Goal: Transaction & Acquisition: Book appointment/travel/reservation

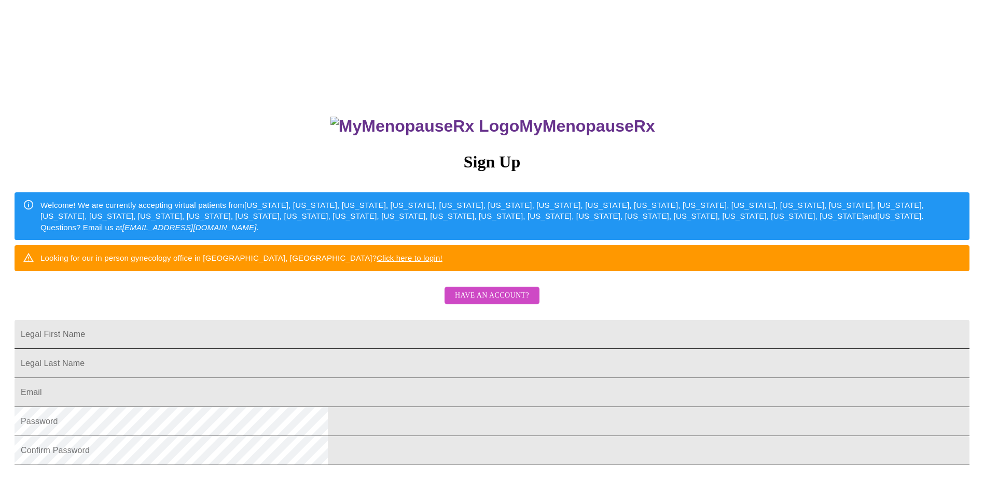
click at [355, 349] on input "Legal First Name" at bounding box center [492, 334] width 955 height 29
type input "[PERSON_NAME]"
click at [345, 407] on input "Legal First Name" at bounding box center [492, 392] width 955 height 29
type input "[PERSON_NAME][EMAIL_ADDRESS][PERSON_NAME][DOMAIN_NAME]"
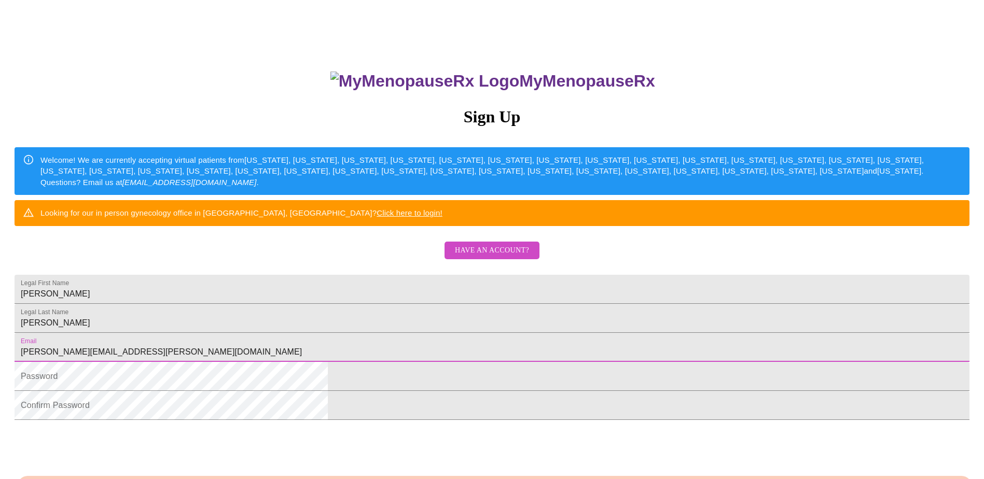
scroll to position [177, 0]
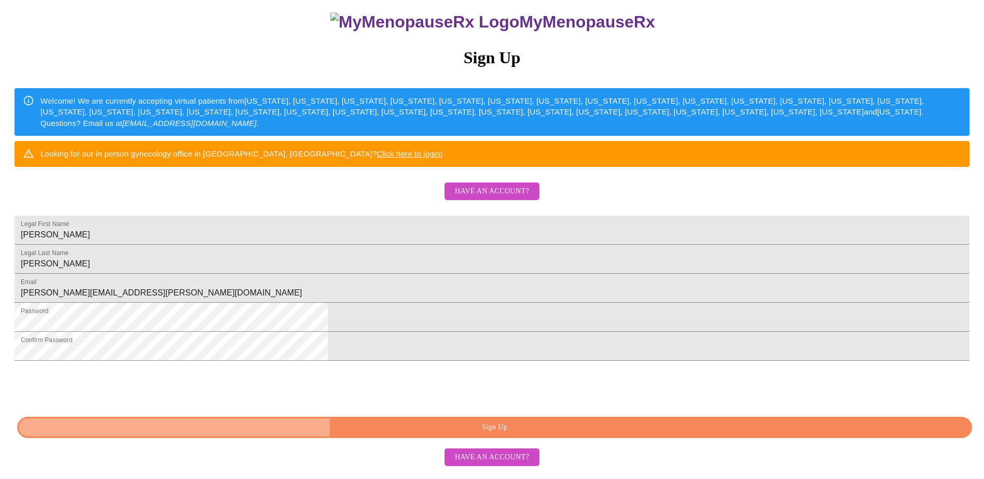
click at [480, 433] on span "Sign Up" at bounding box center [494, 427] width 931 height 13
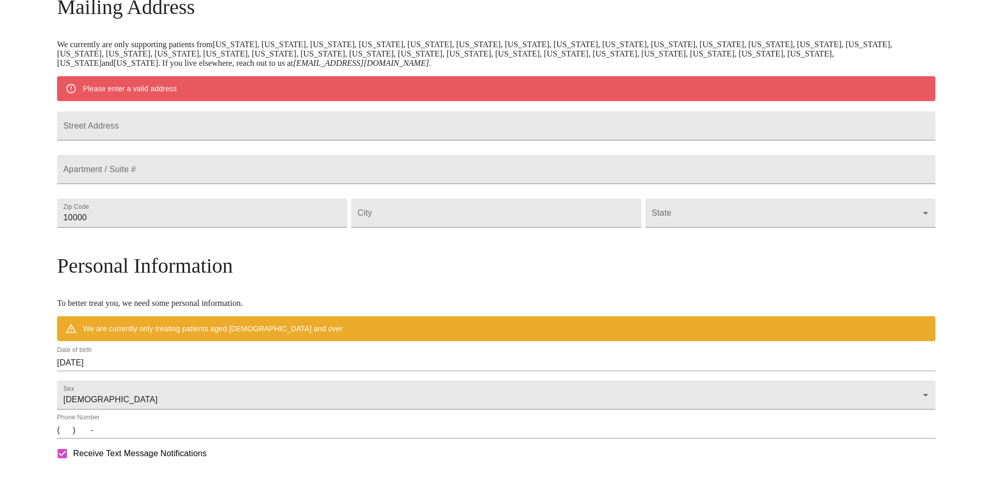
scroll to position [136, 0]
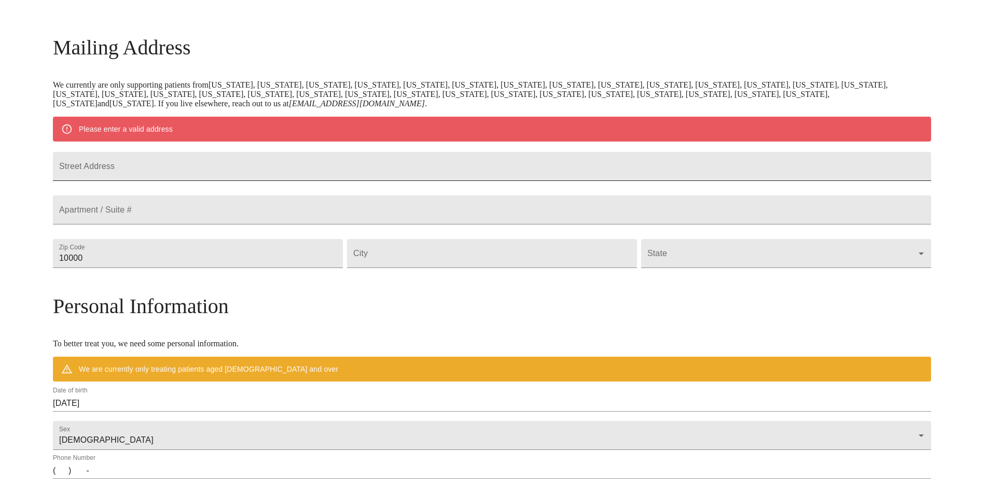
click at [294, 176] on input "Street Address" at bounding box center [492, 166] width 878 height 29
type input "[STREET_ADDRESS]"
type input "84074"
type input "Erda"
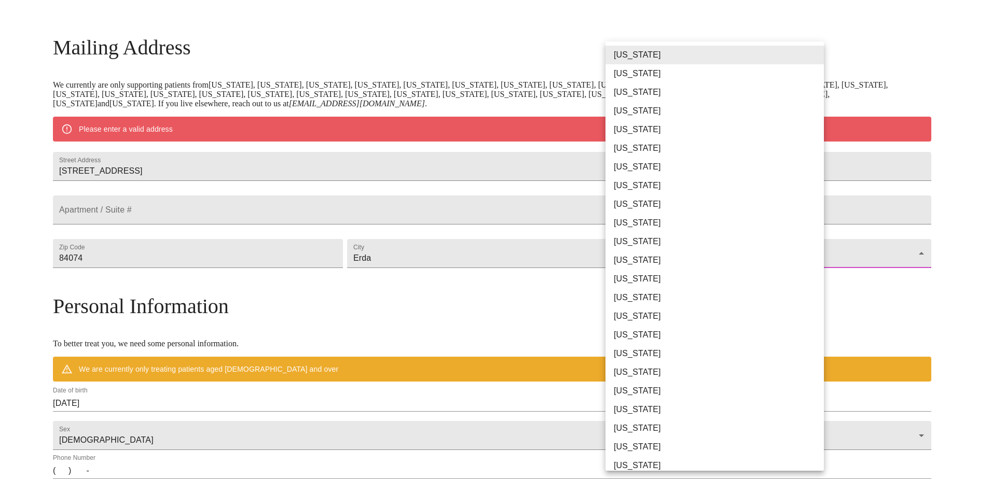
click at [662, 284] on body "MyMenopauseRx Welcome to MyMenopauseRx Since it's your first time here, you'll …" at bounding box center [496, 272] width 984 height 809
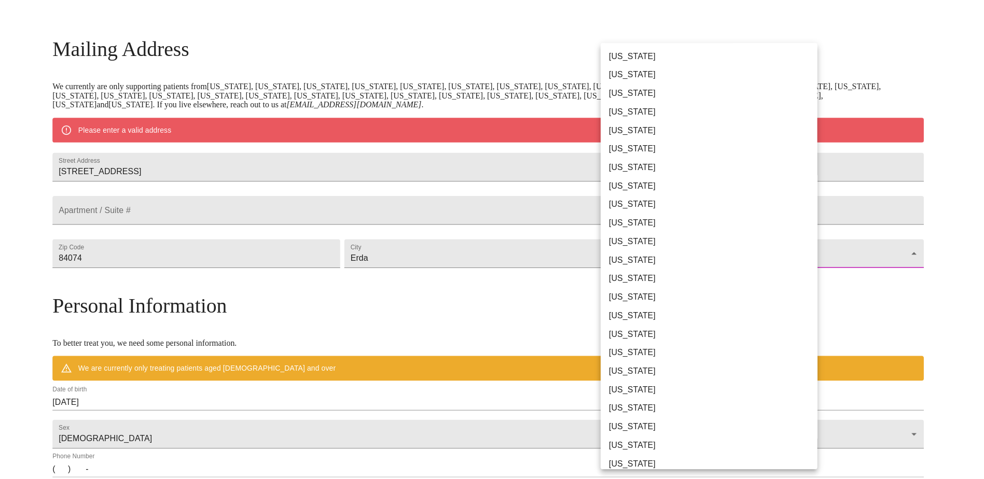
scroll to position [513, 0]
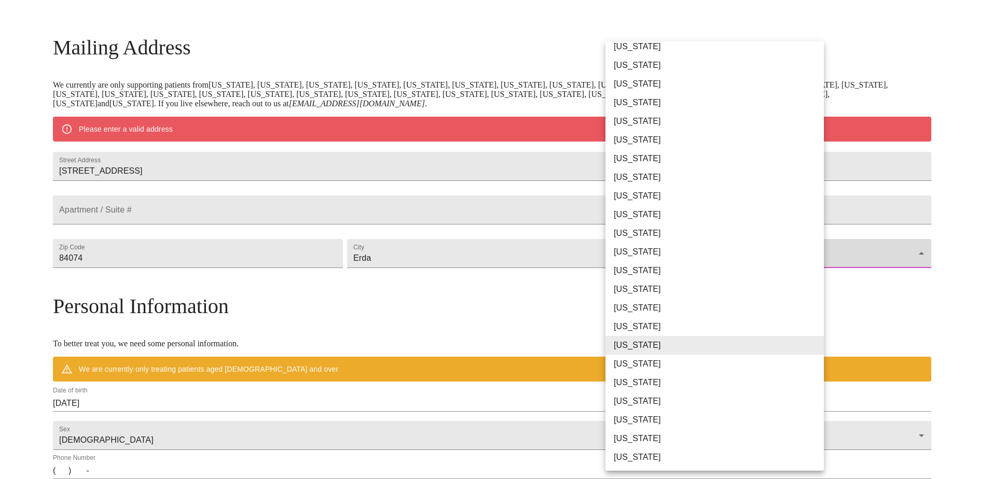
type input "[US_STATE]"
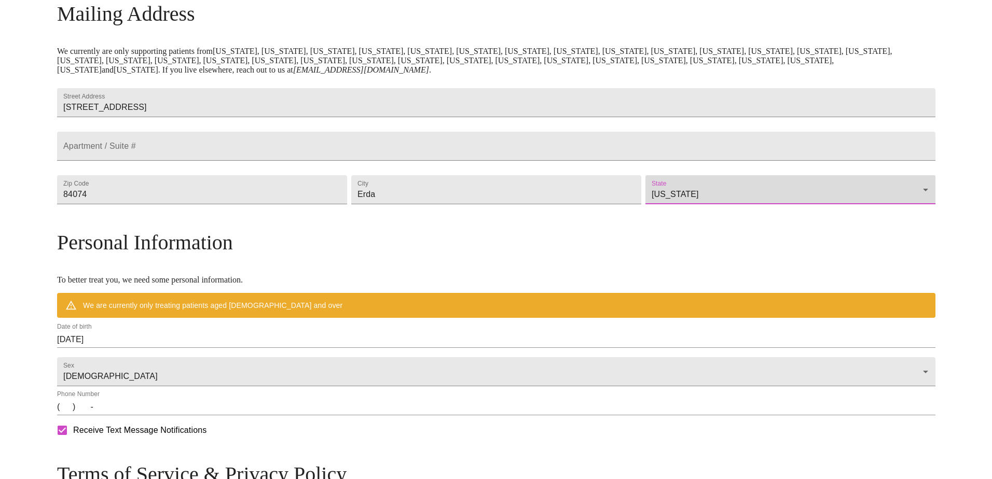
scroll to position [188, 0]
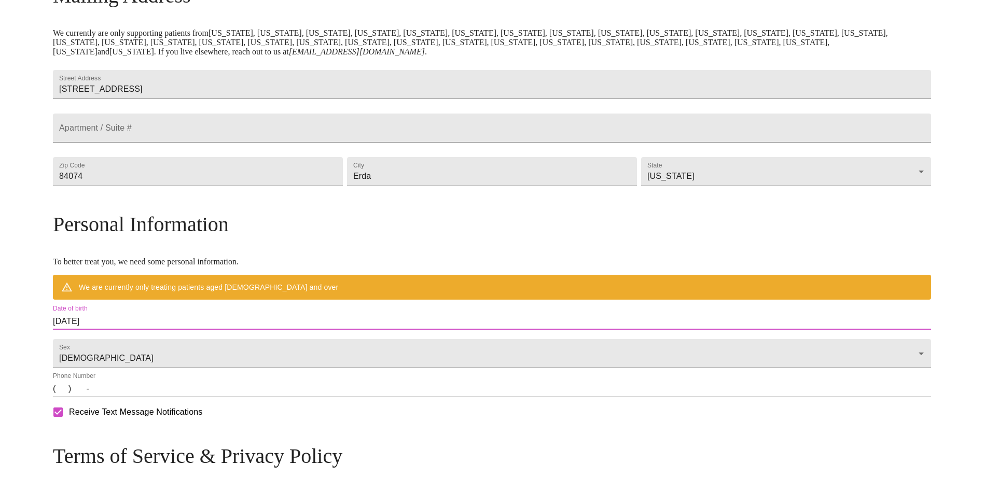
drag, startPoint x: 220, startPoint y: 348, endPoint x: 46, endPoint y: 349, distance: 174.3
click at [46, 349] on div "MyMenopauseRx Welcome to MyMenopauseRx Since it's your first time here, you'll …" at bounding box center [492, 205] width 976 height 779
click at [220, 330] on input "[DATE]" at bounding box center [492, 321] width 878 height 17
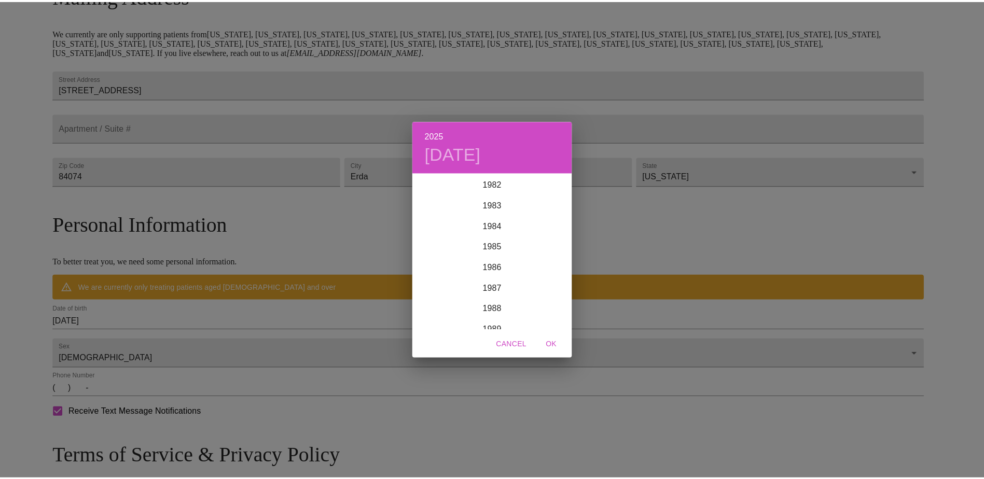
scroll to position [1567, 0]
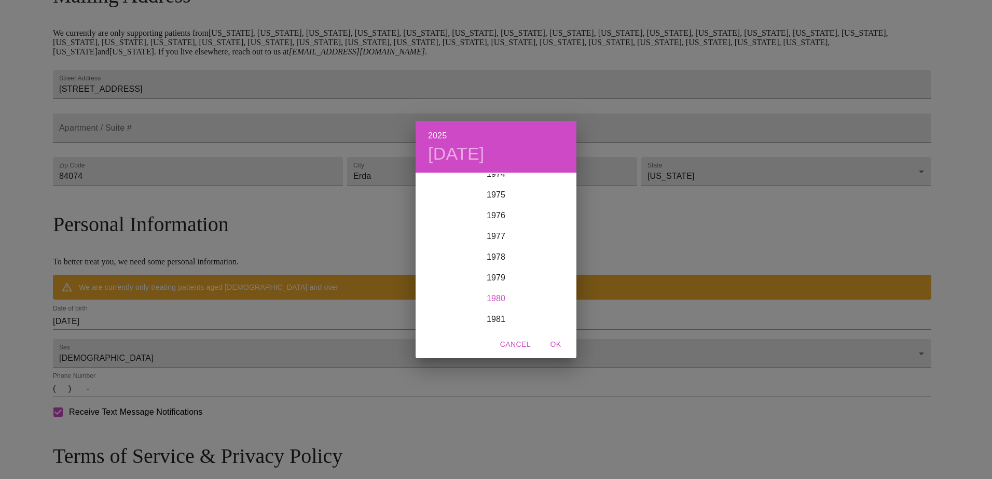
click at [493, 293] on div "1980" at bounding box center [496, 298] width 161 height 21
click at [549, 311] on div "Dec" at bounding box center [549, 310] width 53 height 39
click at [471, 288] on p "23" at bounding box center [475, 284] width 8 height 10
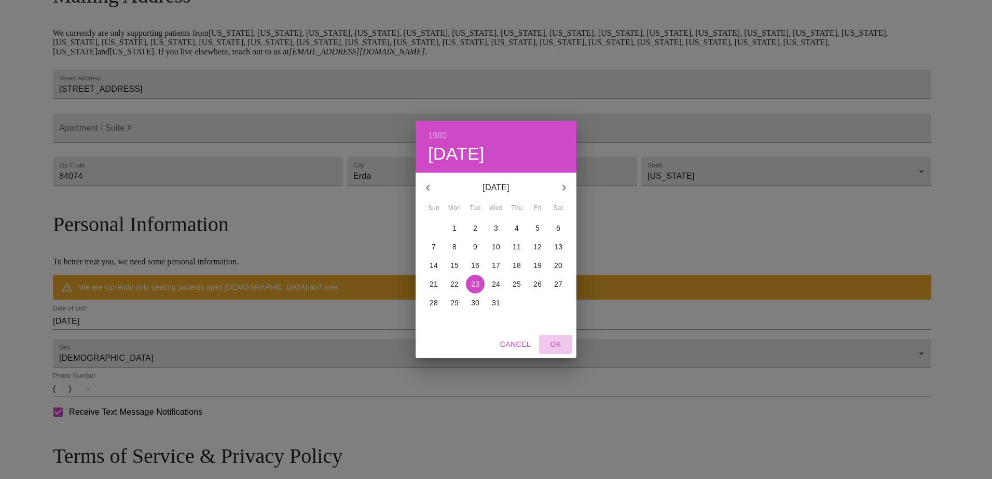
click at [555, 342] on span "OK" at bounding box center [555, 344] width 25 height 13
type input "[DATE]"
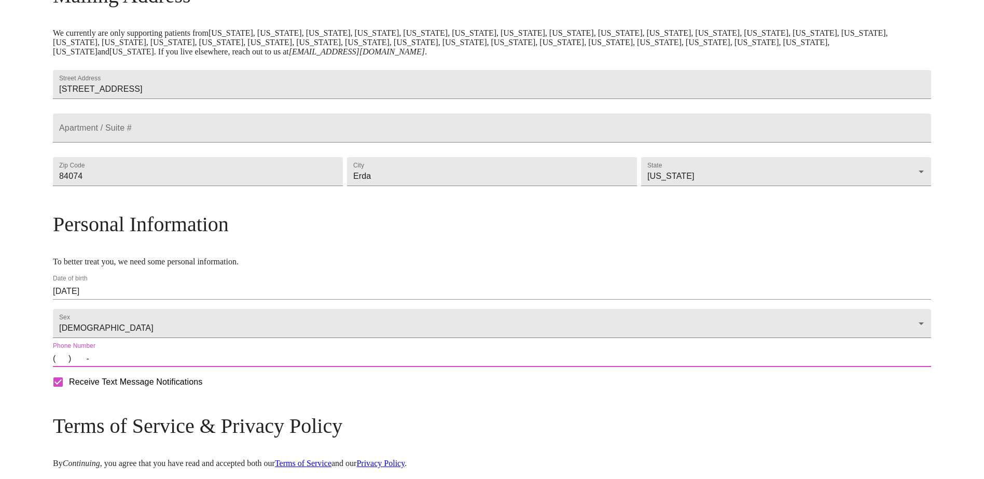
click at [168, 367] on input "(   )    -" at bounding box center [492, 359] width 878 height 17
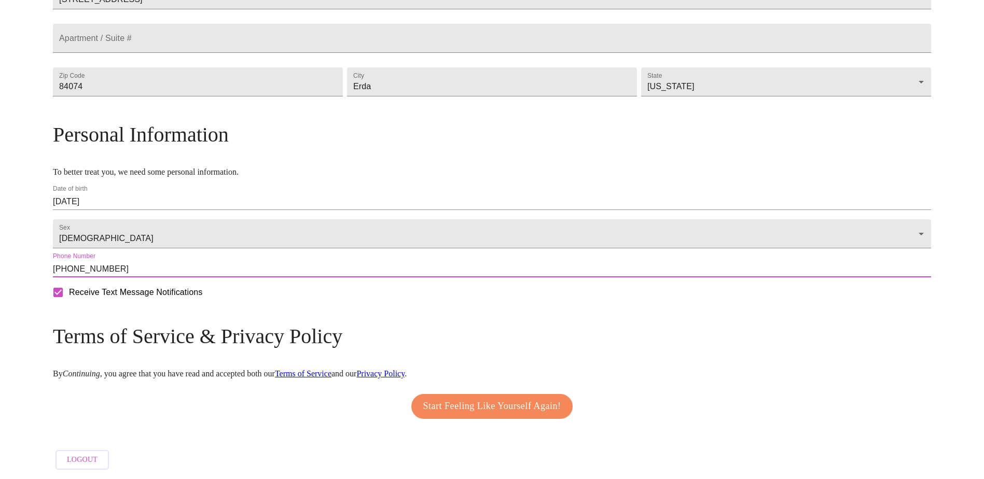
scroll to position [307, 0]
type input "[PHONE_NUMBER]"
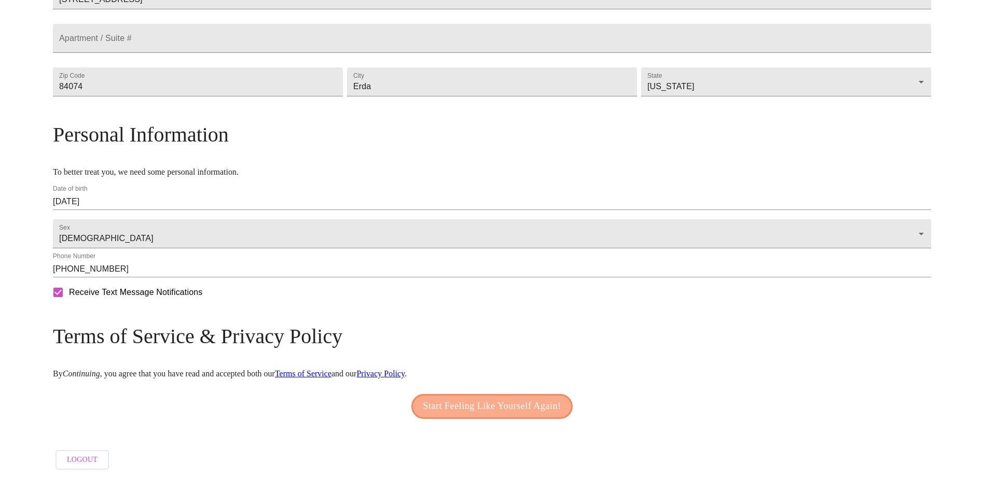
drag, startPoint x: 427, startPoint y: 404, endPoint x: 415, endPoint y: 400, distance: 12.5
click at [415, 400] on button "Start Feeling Like Yourself Again!" at bounding box center [492, 406] width 162 height 25
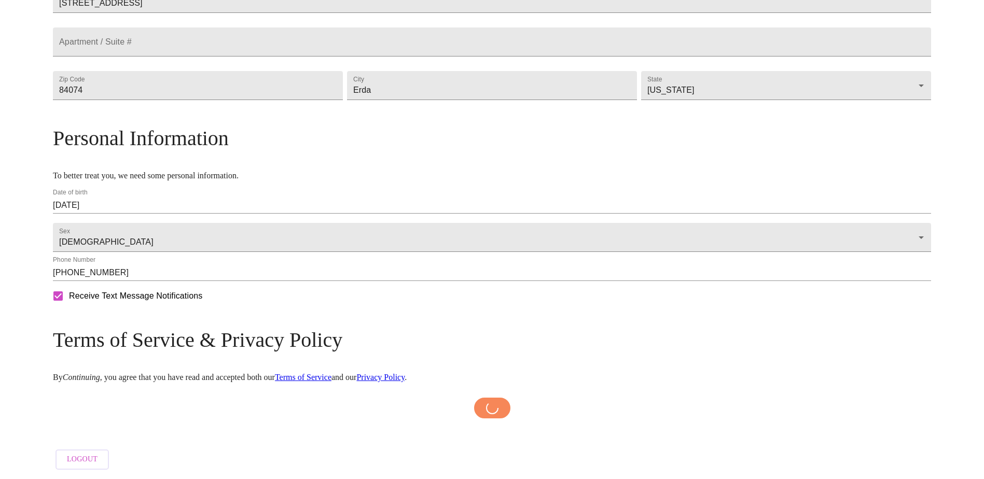
scroll to position [303, 0]
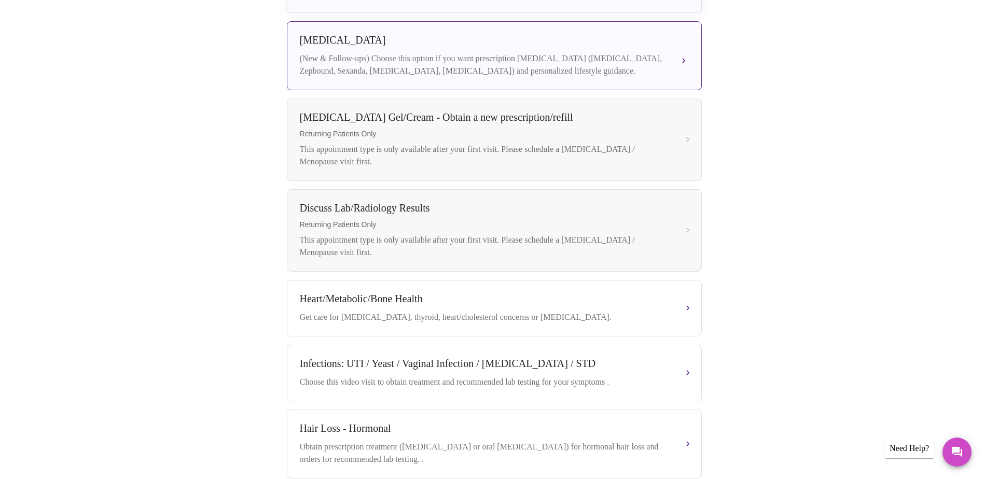
scroll to position [205, 0]
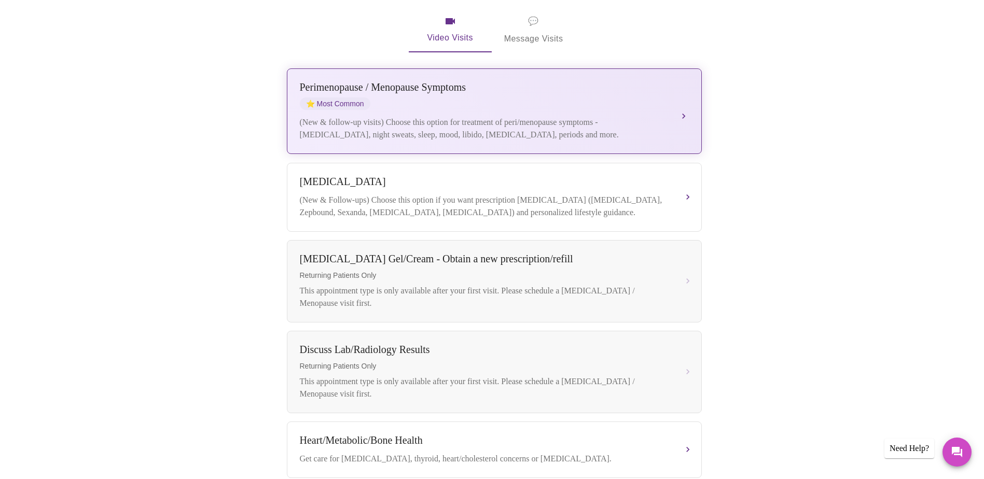
click at [416, 117] on div "(New & follow-up visits) Choose this option for treatment of peri/menopause sym…" at bounding box center [484, 128] width 368 height 25
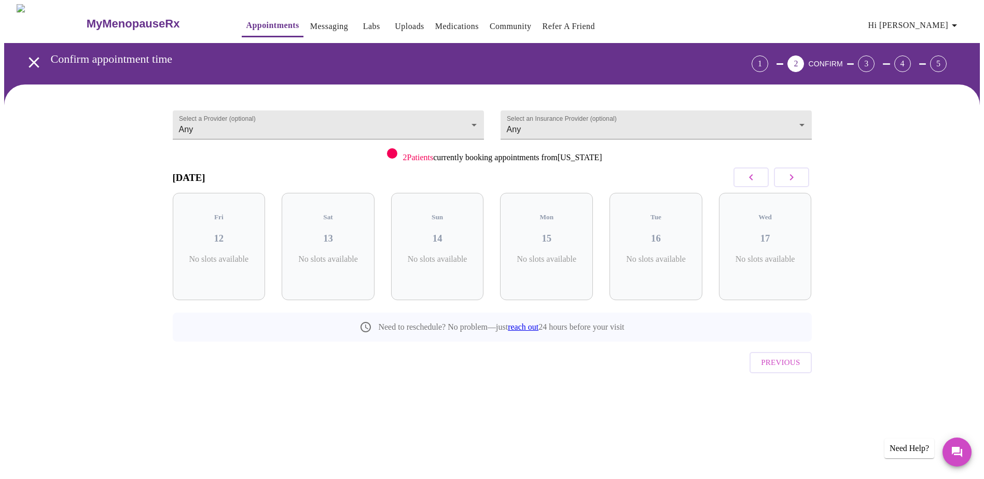
scroll to position [0, 0]
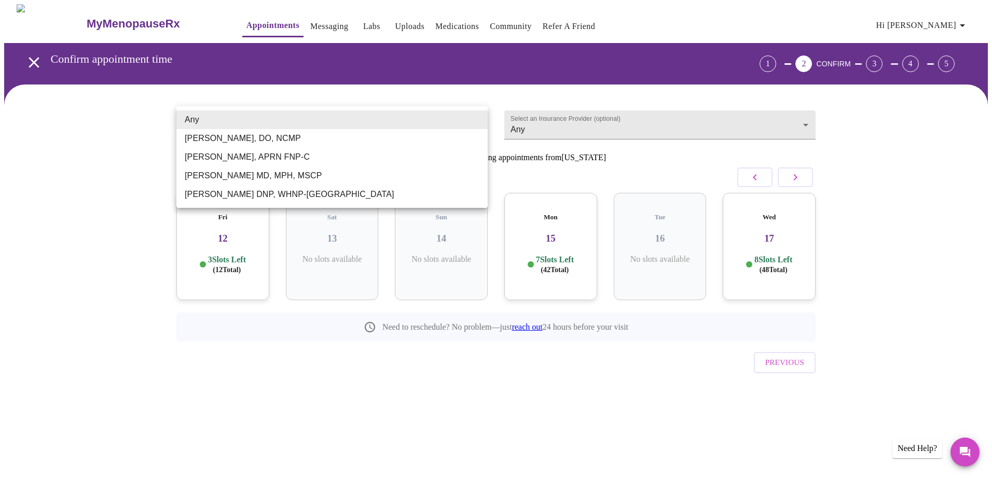
click at [359, 115] on body "MyMenopauseRx Appointments Messaging Labs Uploads Medications Community Refer a…" at bounding box center [496, 214] width 984 height 421
click at [736, 108] on div at bounding box center [496, 239] width 992 height 479
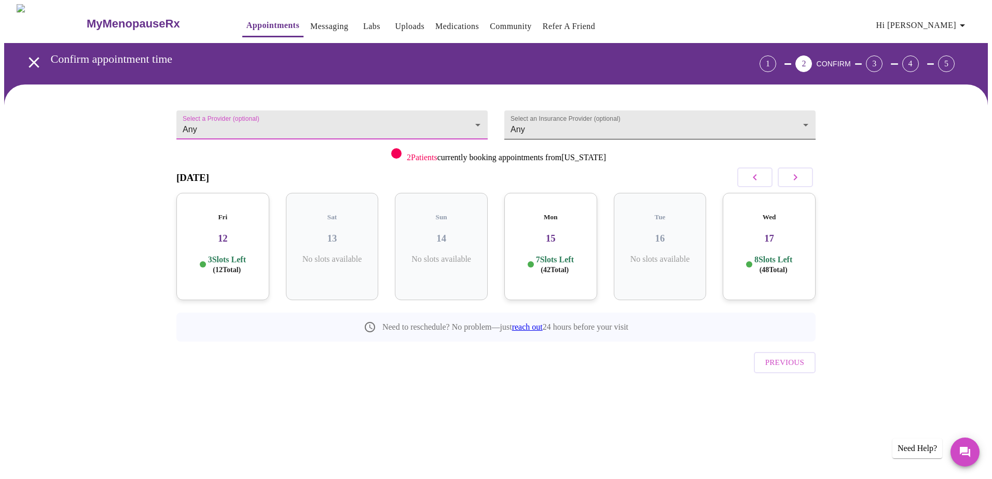
click at [717, 119] on body "MyMenopauseRx Appointments Messaging Labs Uploads Medications Community Refer a…" at bounding box center [496, 214] width 984 height 421
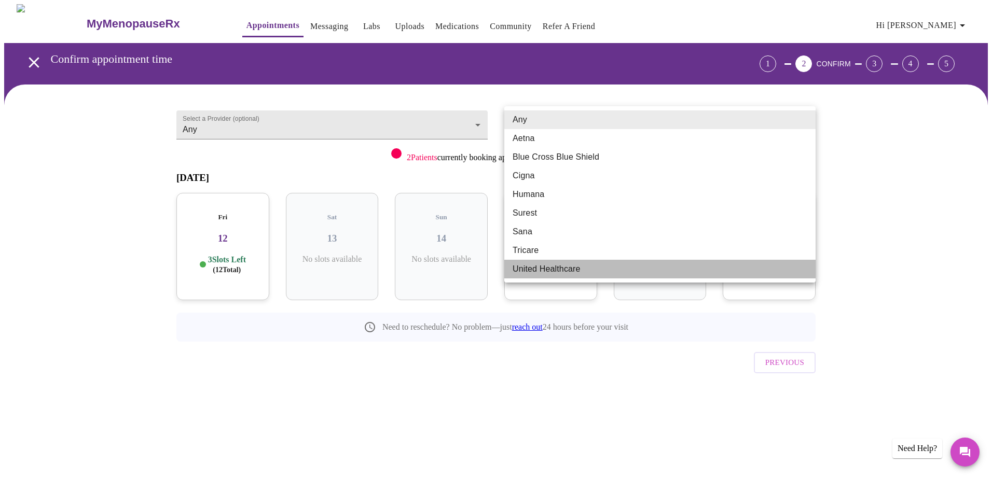
click at [561, 266] on li "United Healthcare" at bounding box center [659, 269] width 311 height 19
type input "United Healthcare"
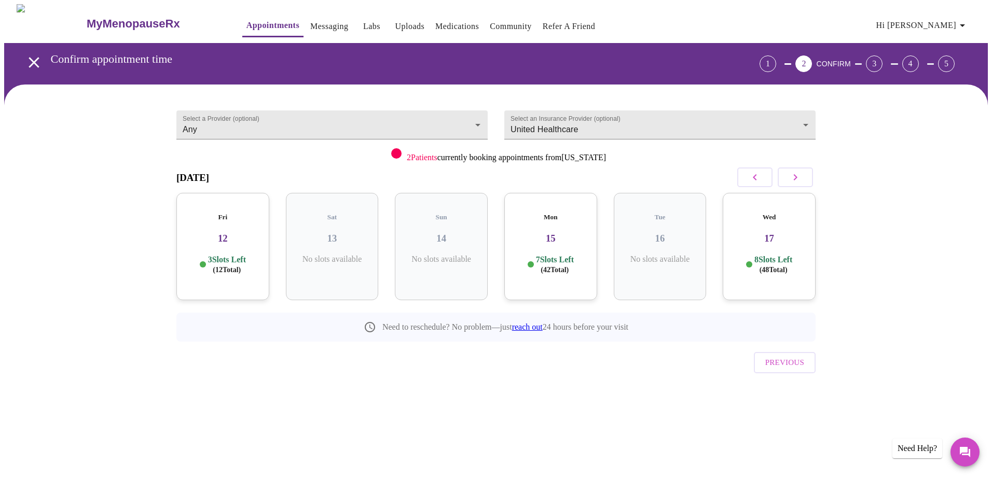
click at [795, 237] on div "Wed 17 8 Slots Left ( 48 Total)" at bounding box center [769, 246] width 93 height 107
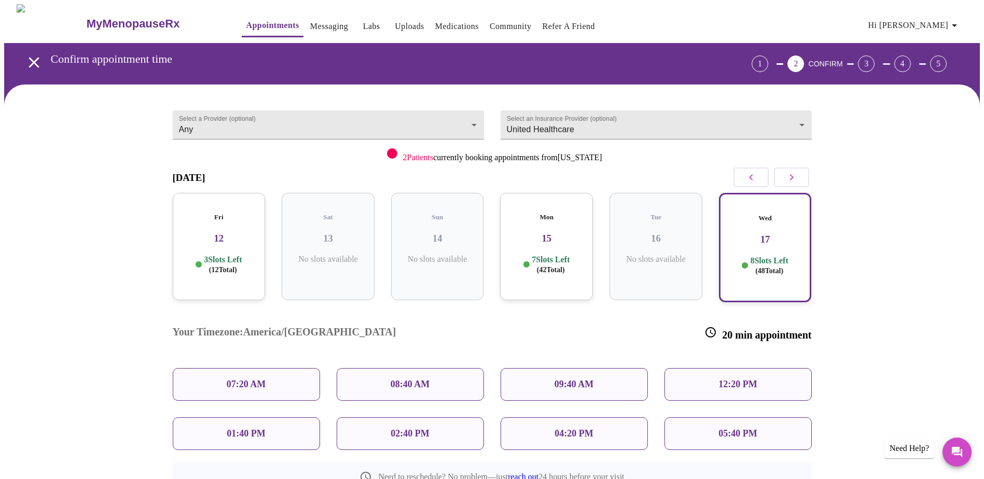
click at [273, 368] on div "07:20 AM" at bounding box center [246, 384] width 147 height 33
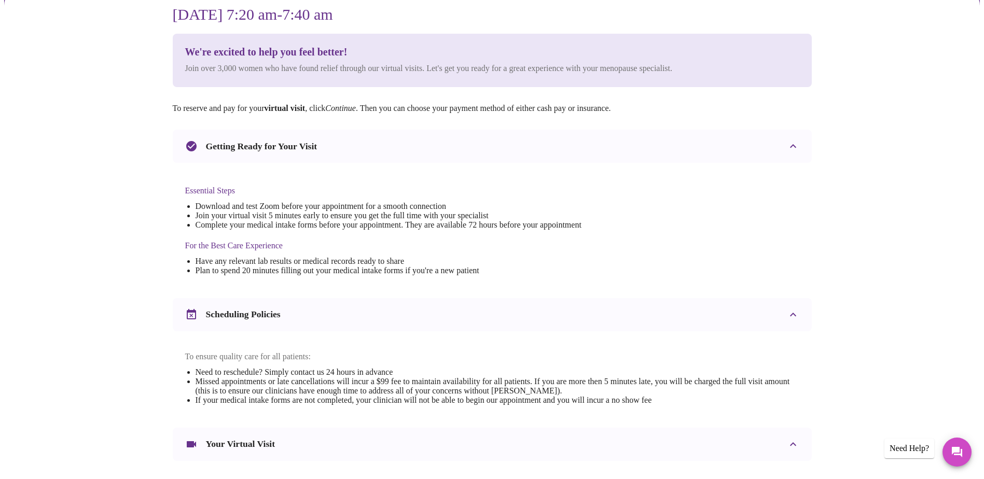
scroll to position [104, 0]
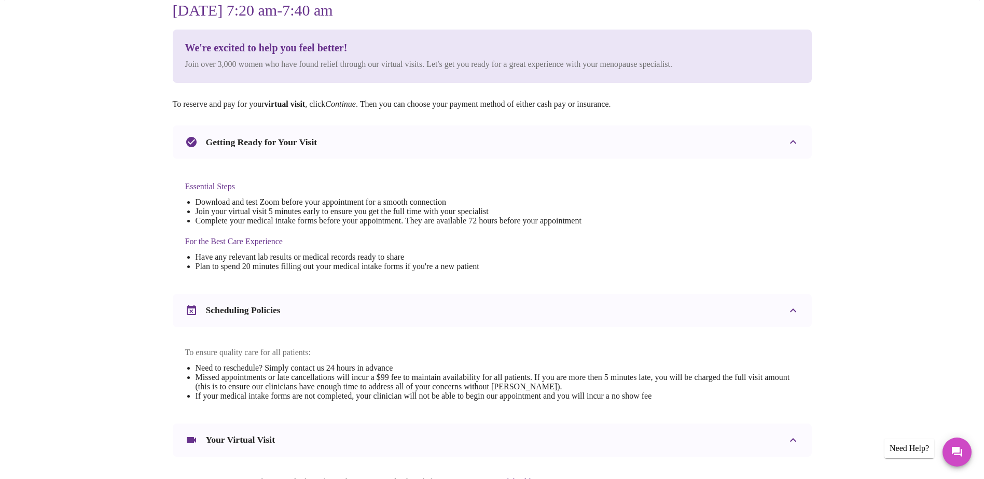
click at [382, 316] on div "Scheduling Policies" at bounding box center [483, 311] width 596 height 12
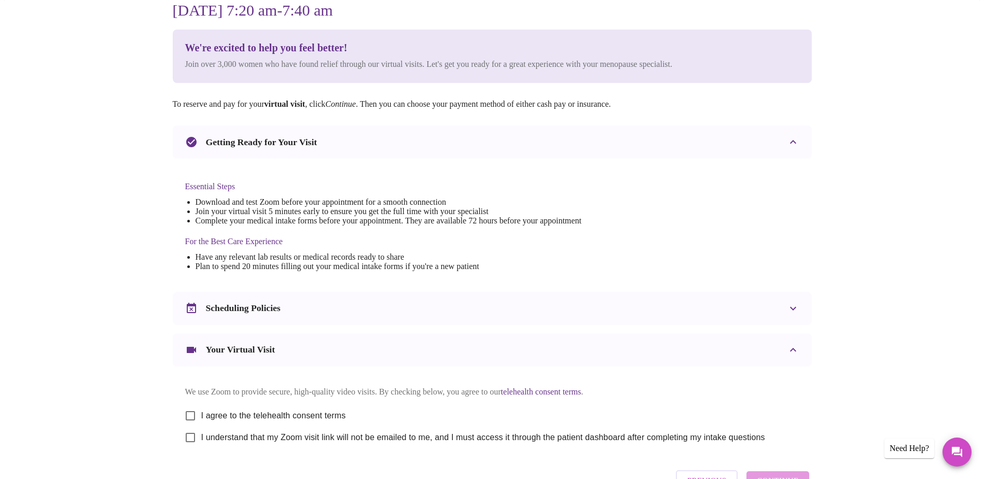
click at [334, 323] on div "Scheduling Policies" at bounding box center [492, 308] width 639 height 33
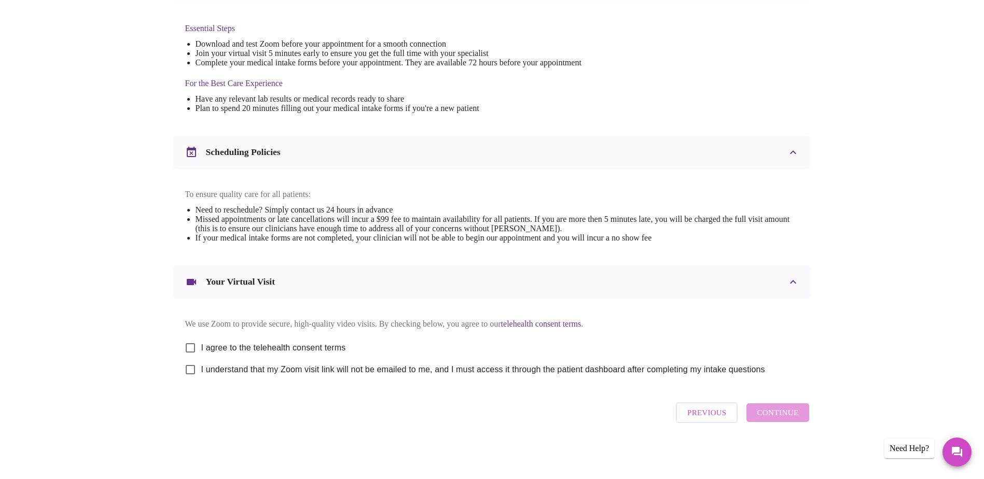
scroll to position [273, 0]
click at [200, 345] on input "I agree to the telehealth consent terms" at bounding box center [190, 348] width 22 height 22
checkbox input "true"
click at [191, 367] on input "I understand that my Zoom visit link will not be emailed to me, and I must acce…" at bounding box center [190, 370] width 22 height 22
checkbox input "true"
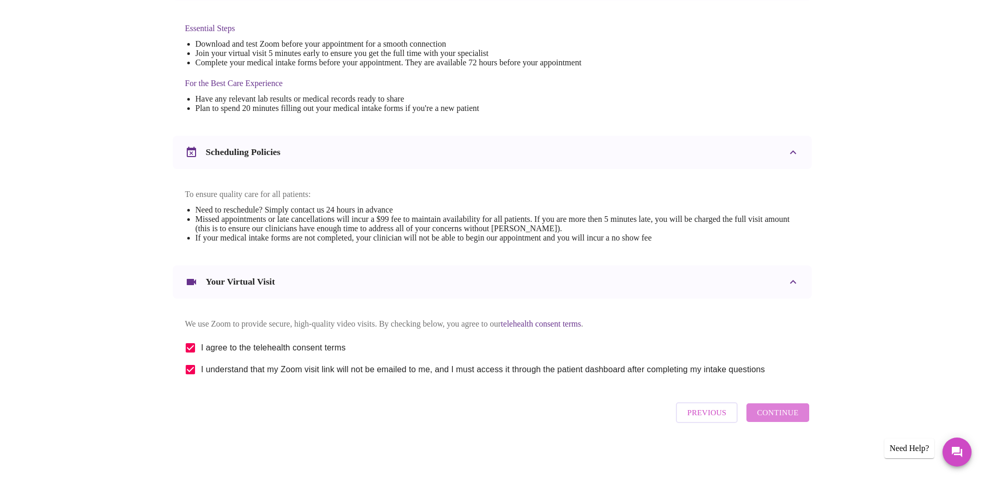
click at [780, 418] on span "Continue" at bounding box center [778, 412] width 42 height 13
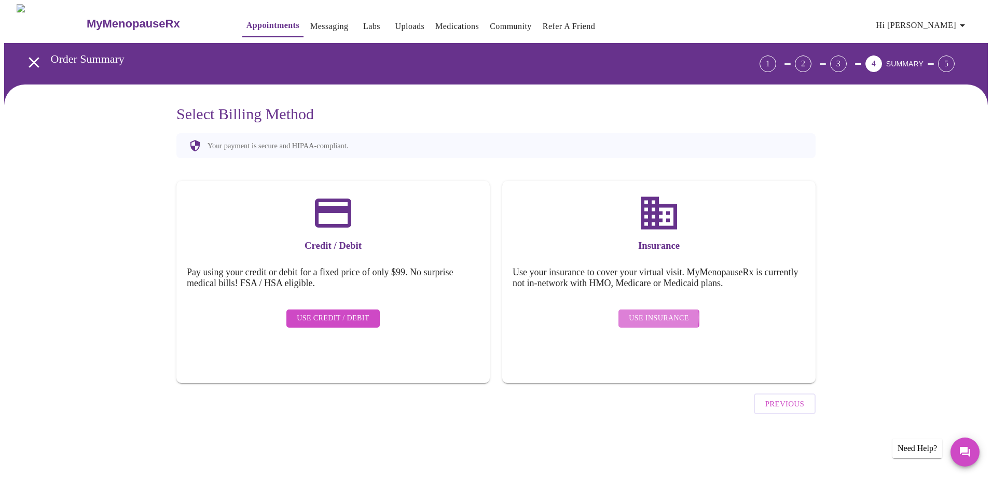
click at [656, 312] on span "Use Insurance" at bounding box center [659, 318] width 60 height 13
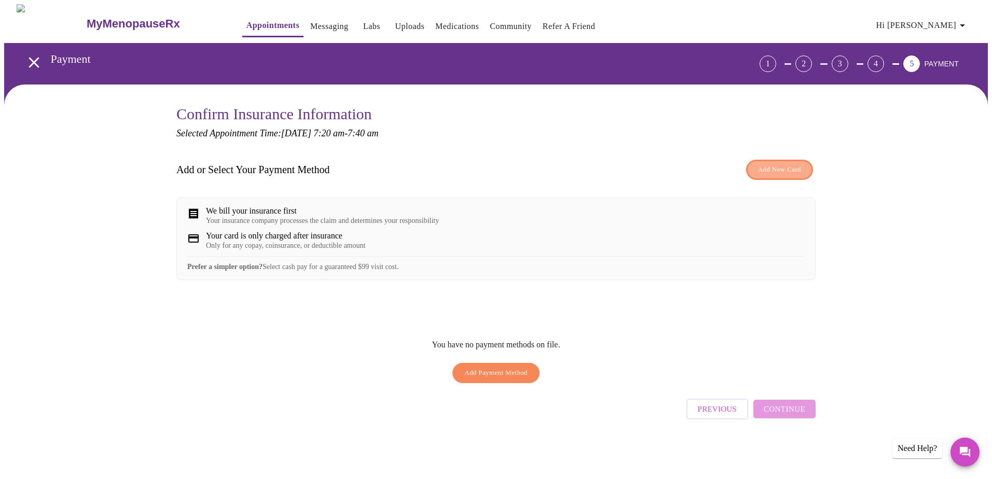
click at [771, 167] on span "Add New Card" at bounding box center [779, 170] width 43 height 12
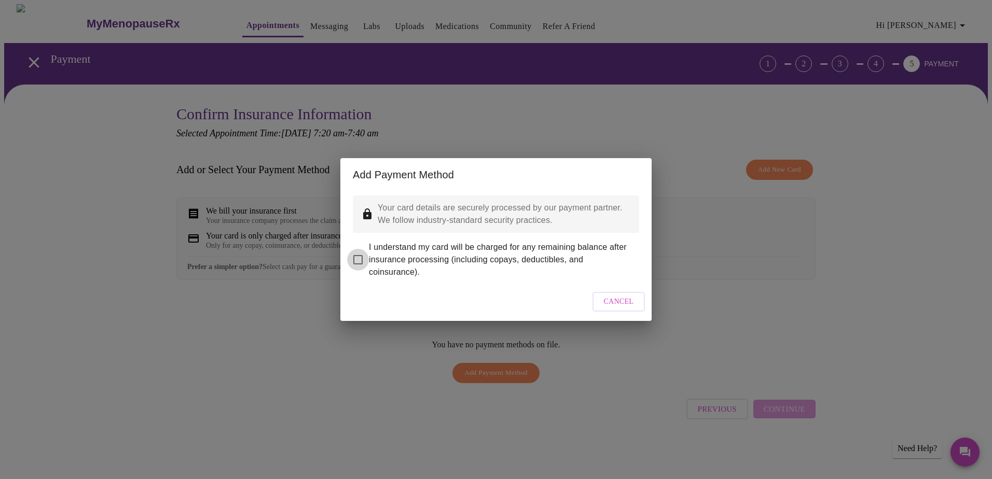
click at [367, 253] on input "I understand my card will be charged for any remaining balance after insurance …" at bounding box center [358, 260] width 22 height 22
checkbox input "true"
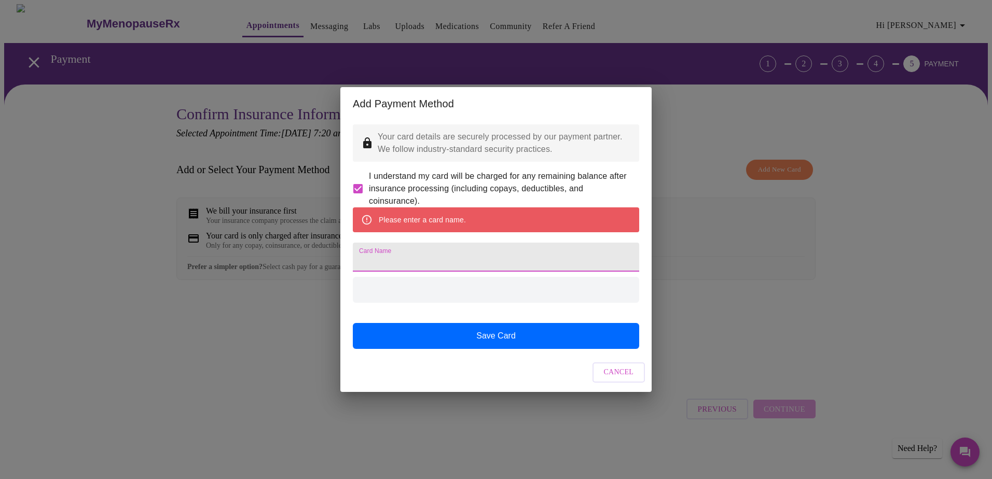
click at [463, 261] on input "Card Name" at bounding box center [496, 257] width 286 height 29
click at [444, 268] on input "Card Name" at bounding box center [496, 257] width 286 height 29
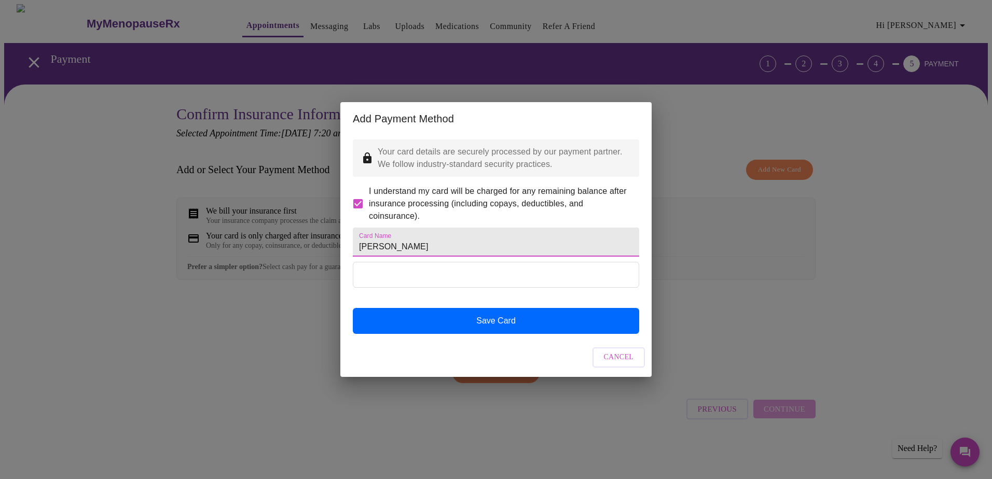
type input "[PERSON_NAME]"
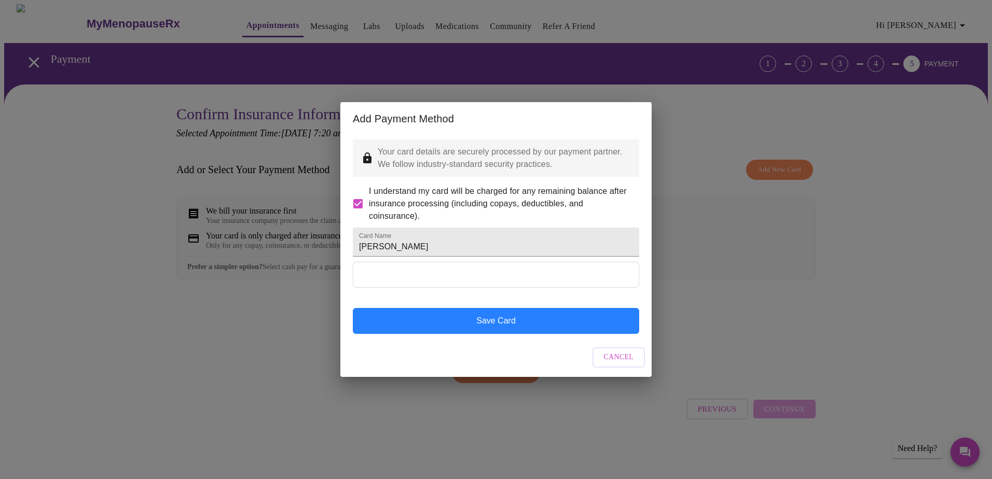
click at [434, 333] on button "Save Card" at bounding box center [496, 321] width 286 height 26
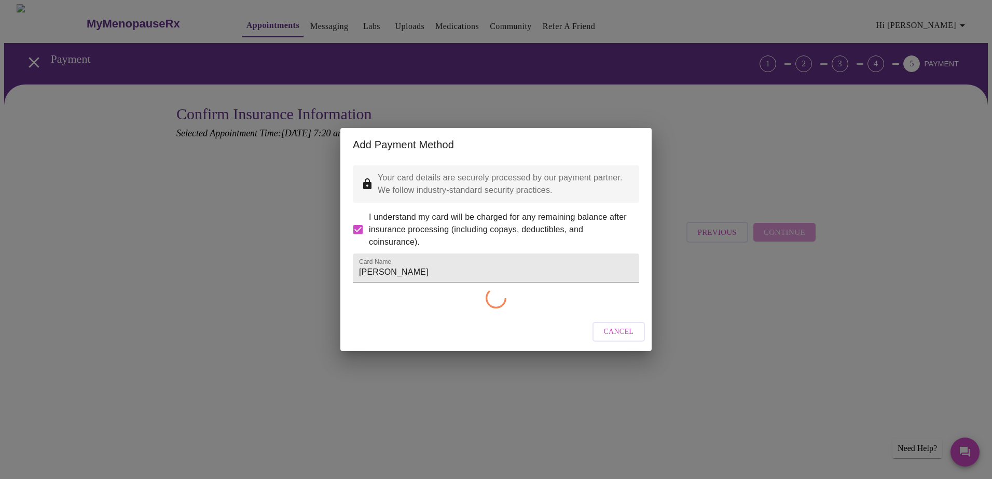
checkbox input "false"
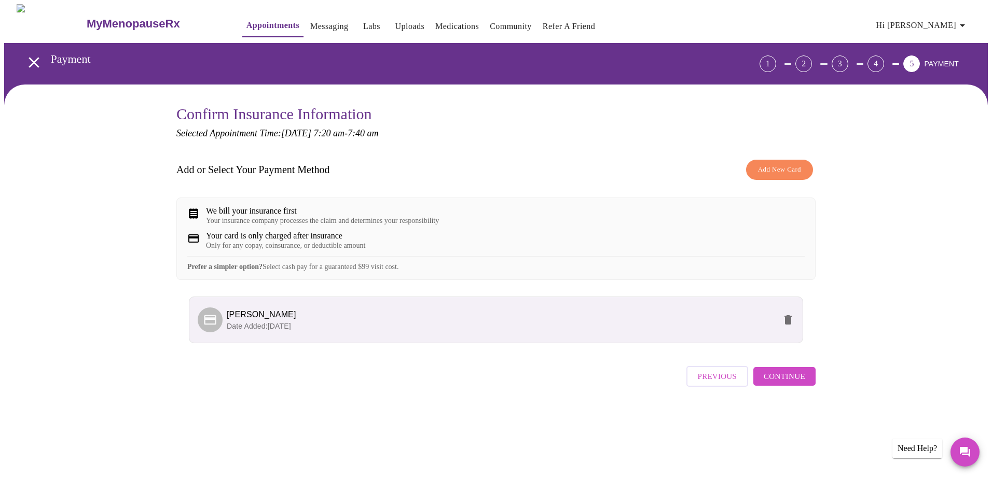
click at [791, 383] on span "Continue" at bounding box center [785, 376] width 42 height 13
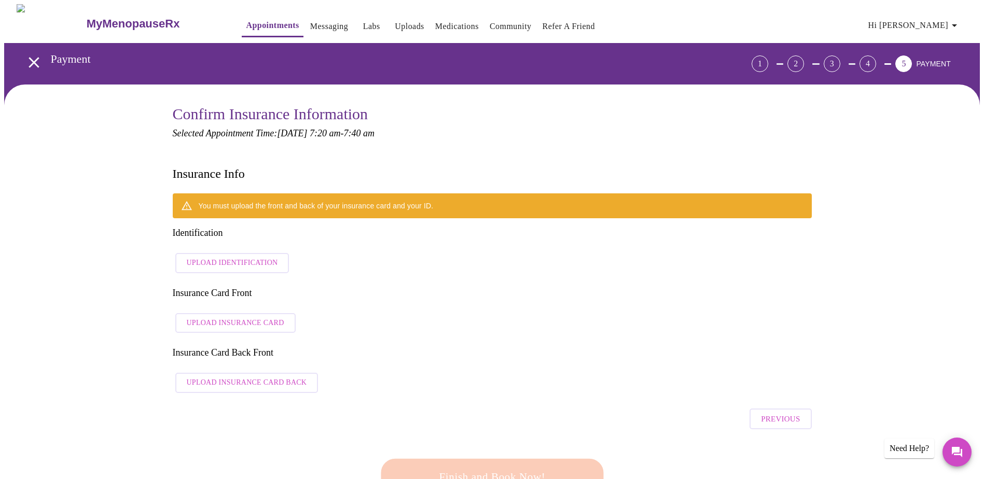
click at [259, 257] on span "Upload Identification" at bounding box center [232, 263] width 91 height 13
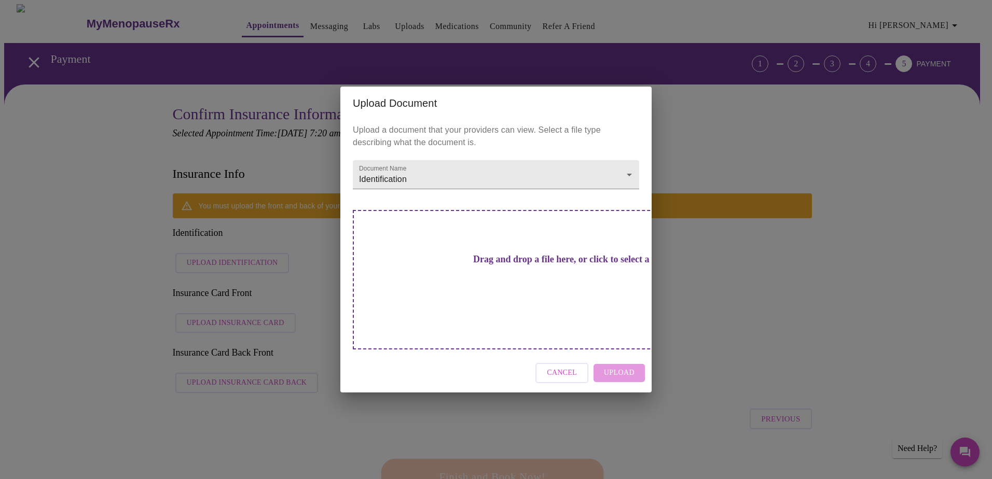
drag, startPoint x: 518, startPoint y: 255, endPoint x: 440, endPoint y: 290, distance: 85.4
click at [440, 290] on div "Drag and drop a file here, or click to select a file" at bounding box center [569, 280] width 432 height 140
click at [503, 265] on h3 "Drag and drop a file here, or click to select a file" at bounding box center [568, 259] width 286 height 11
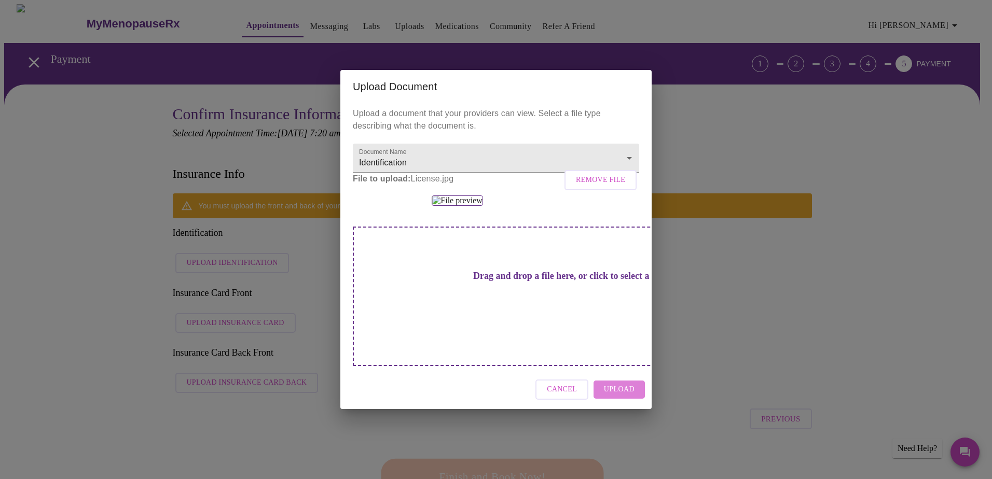
click at [628, 396] on span "Upload" at bounding box center [619, 389] width 31 height 13
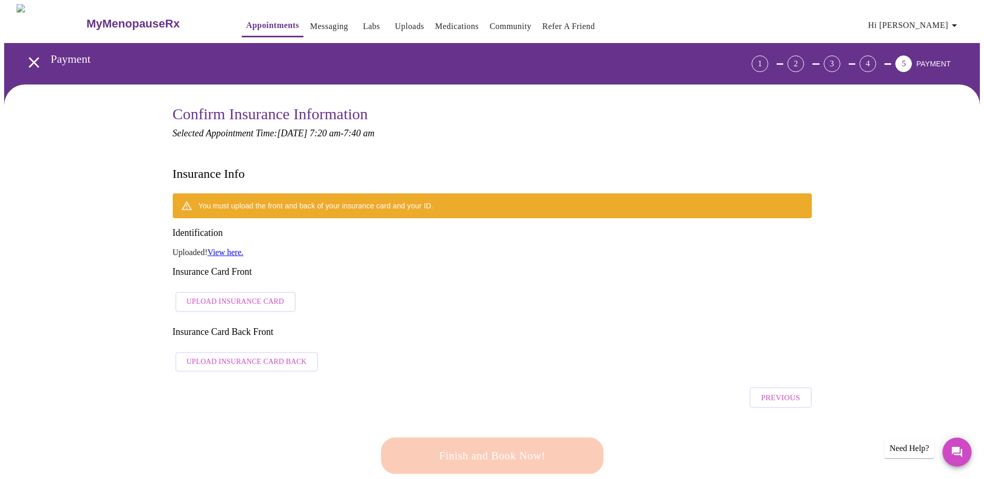
drag, startPoint x: 370, startPoint y: 308, endPoint x: 332, endPoint y: 286, distance: 43.7
click at [370, 308] on div "You must upload the front and back of your insurance card and your ID. Identifi…" at bounding box center [492, 285] width 639 height 184
click at [274, 296] on span "Upload Insurance Card" at bounding box center [236, 302] width 98 height 13
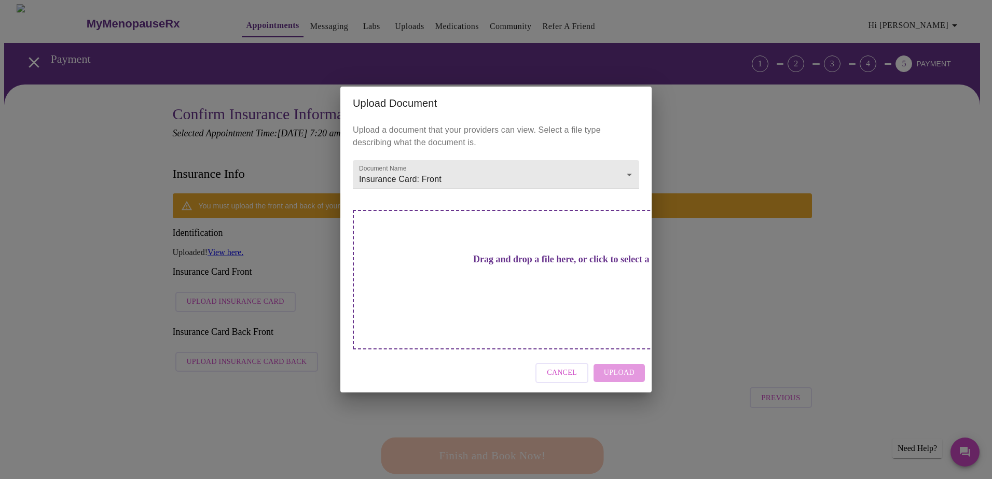
click at [528, 288] on div "Drag and drop a file here, or click to select a file" at bounding box center [569, 280] width 432 height 140
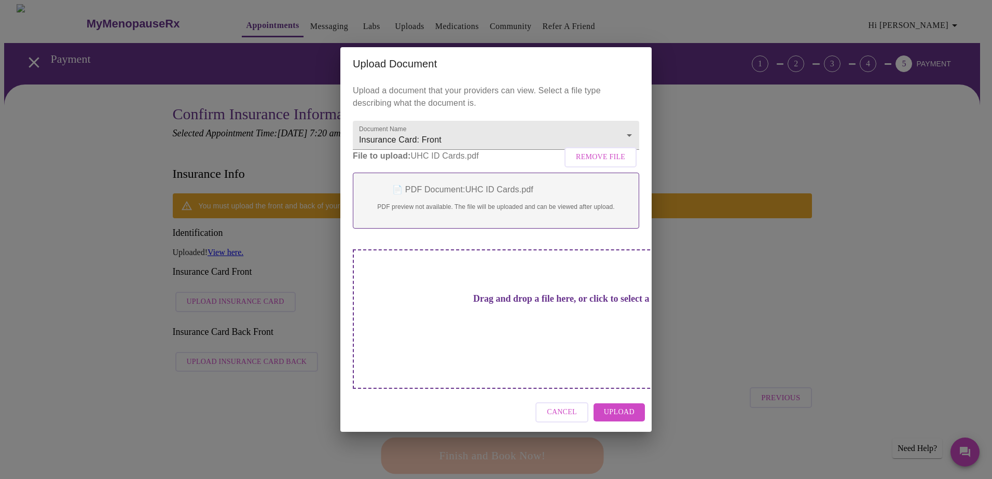
click at [611, 406] on span "Upload" at bounding box center [619, 412] width 31 height 13
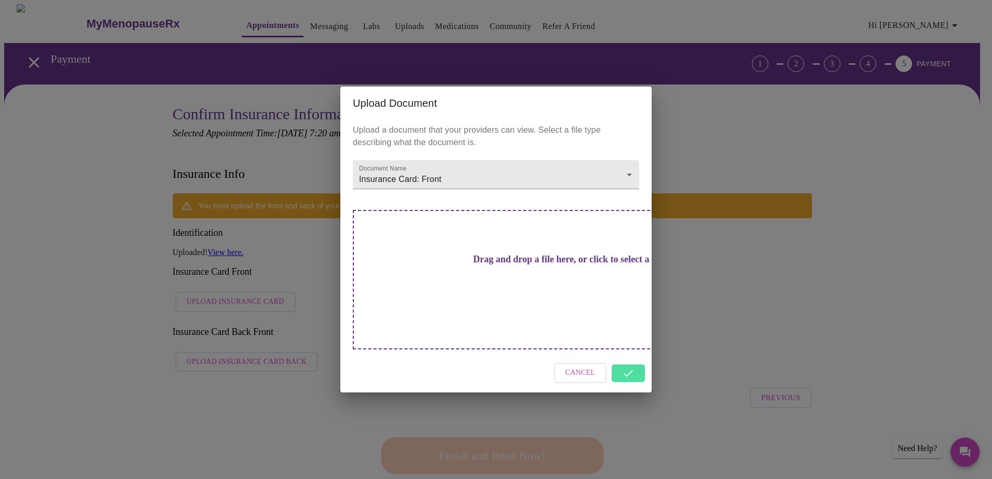
click at [215, 311] on div "Upload Document Upload a document that your providers can view. Select a file t…" at bounding box center [496, 239] width 992 height 479
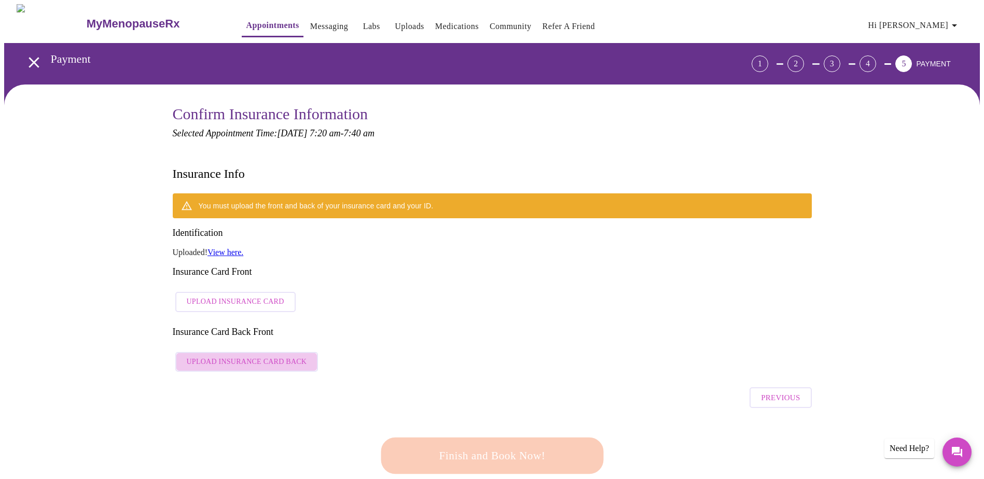
click at [253, 356] on span "Upload Insurance Card Back" at bounding box center [247, 362] width 120 height 13
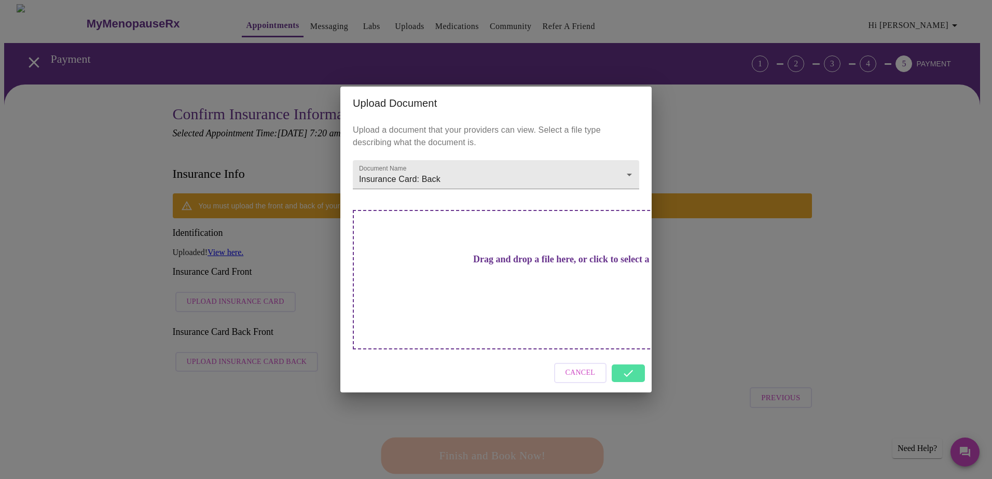
click at [472, 297] on div "Drag and drop a file here, or click to select a file" at bounding box center [569, 280] width 432 height 140
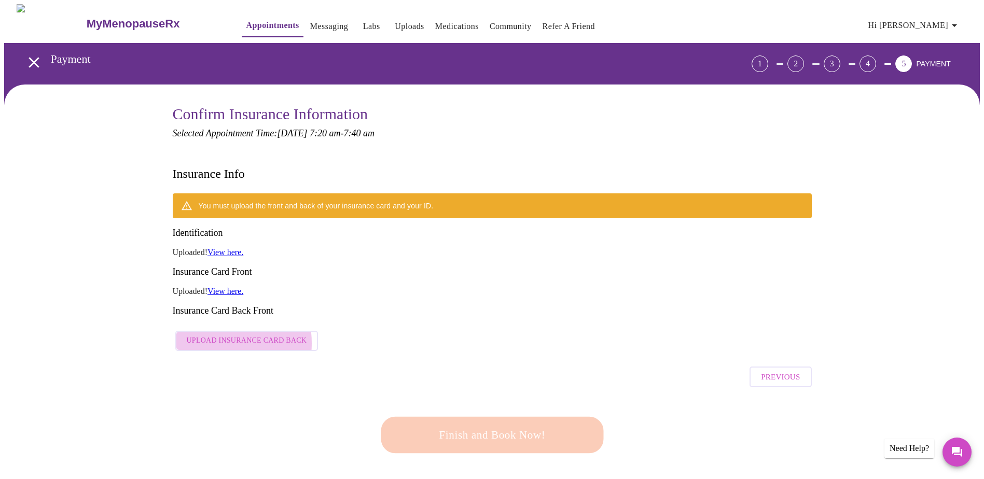
click at [209, 335] on span "Upload Insurance Card Back" at bounding box center [247, 341] width 120 height 13
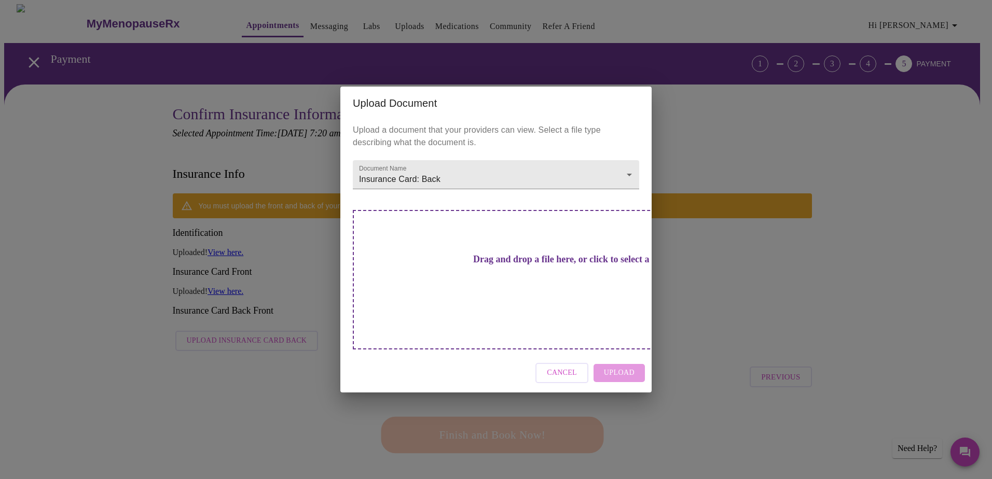
drag, startPoint x: 469, startPoint y: 284, endPoint x: 411, endPoint y: 287, distance: 58.2
click at [411, 287] on div "Drag and drop a file here, or click to select a file" at bounding box center [569, 280] width 432 height 140
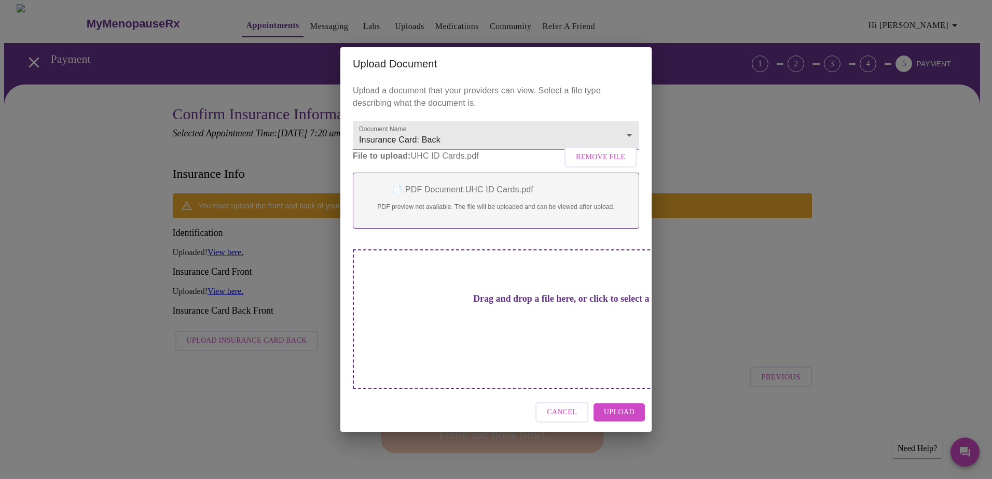
click at [611, 406] on span "Upload" at bounding box center [619, 412] width 31 height 13
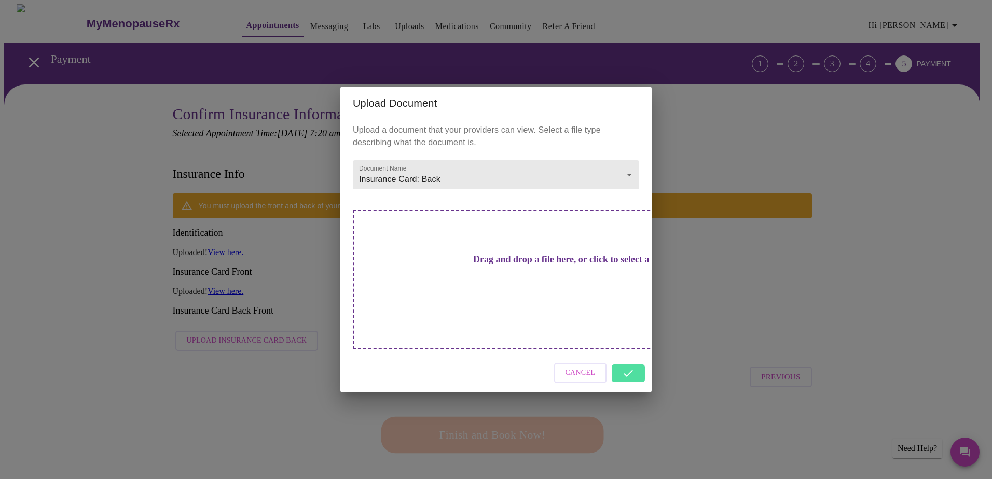
click at [632, 355] on div "Cancel" at bounding box center [495, 373] width 311 height 39
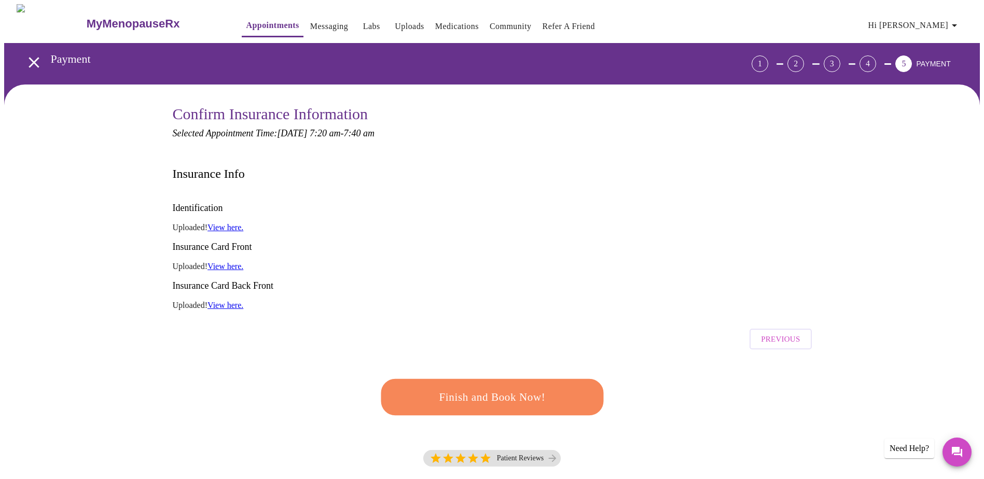
click at [514, 388] on span "Finish and Book Now!" at bounding box center [491, 398] width 199 height 20
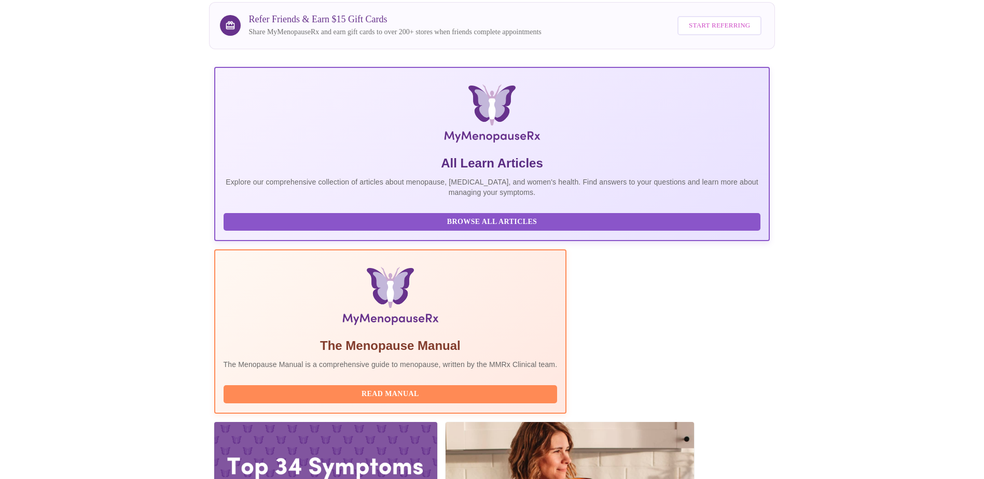
scroll to position [89, 0]
